Goal: Task Accomplishment & Management: Use online tool/utility

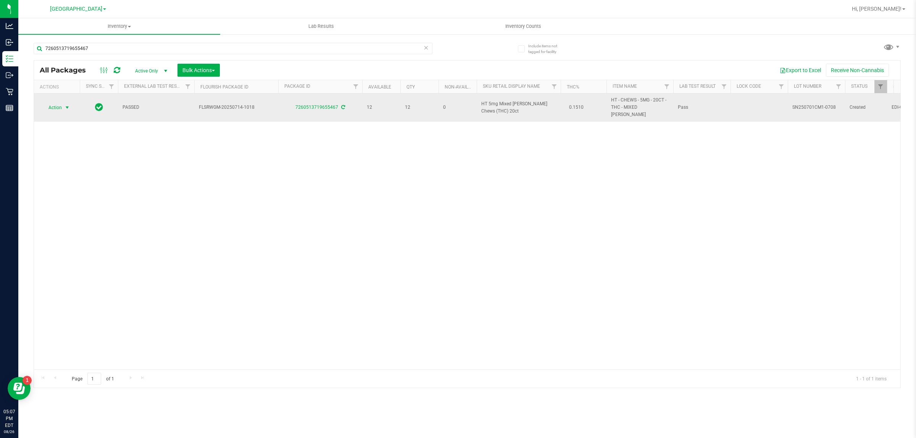
click at [49, 103] on span "Action" at bounding box center [52, 107] width 21 height 11
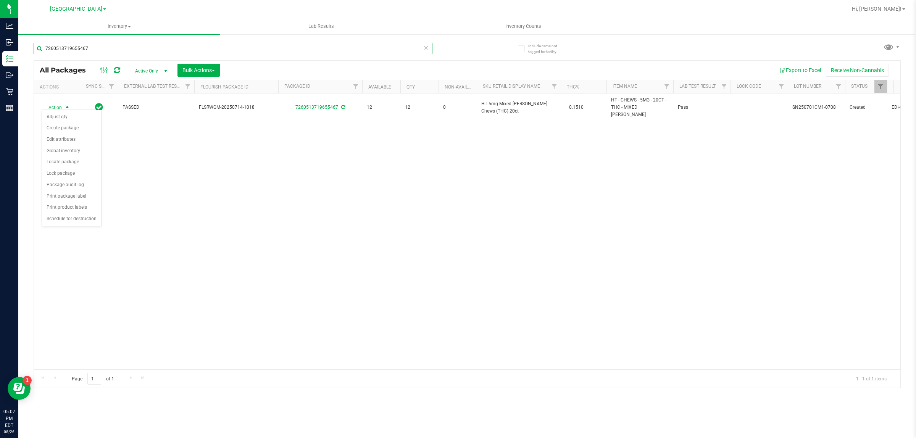
click at [157, 44] on input "7260513719655467" at bounding box center [233, 48] width 399 height 11
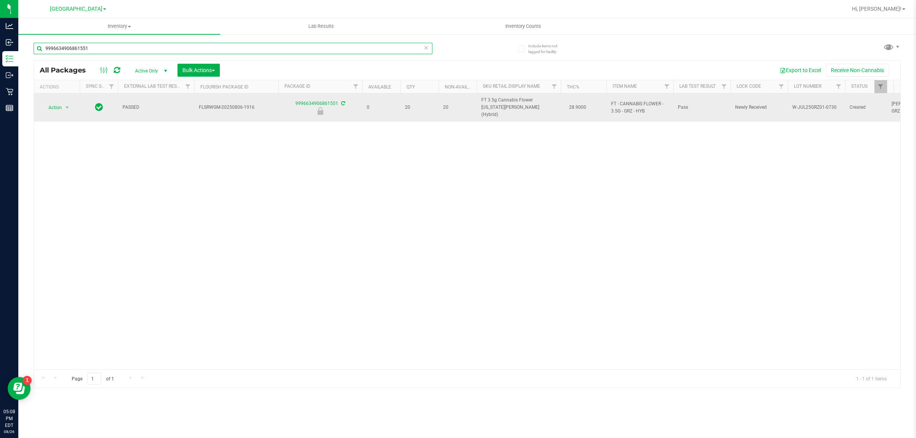
type input "9996634906861551"
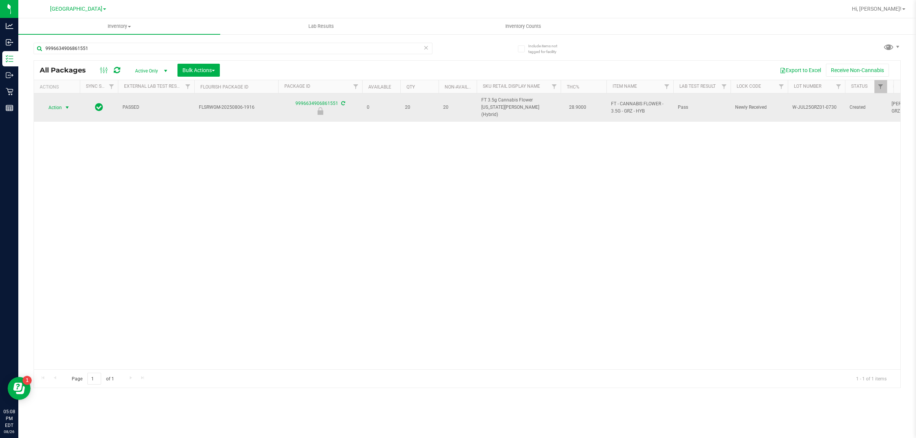
click at [63, 108] on span "select" at bounding box center [68, 107] width 10 height 11
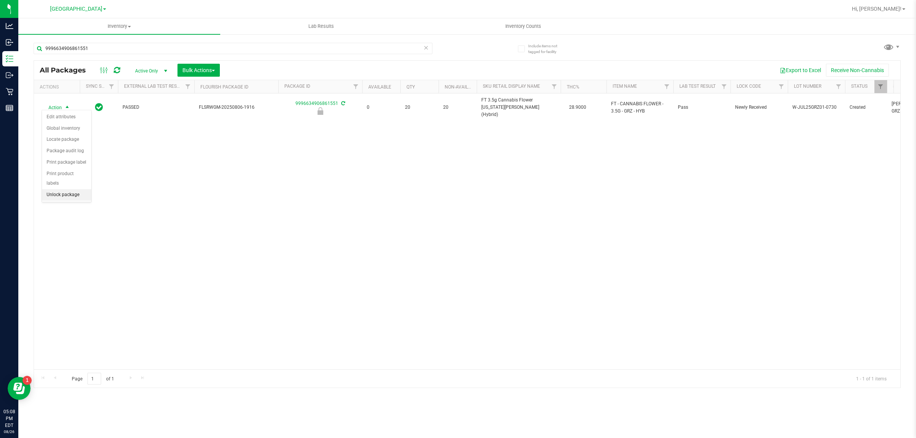
click at [60, 191] on li "Unlock package" at bounding box center [66, 194] width 49 height 11
